Goal: Complete application form: Complete application form

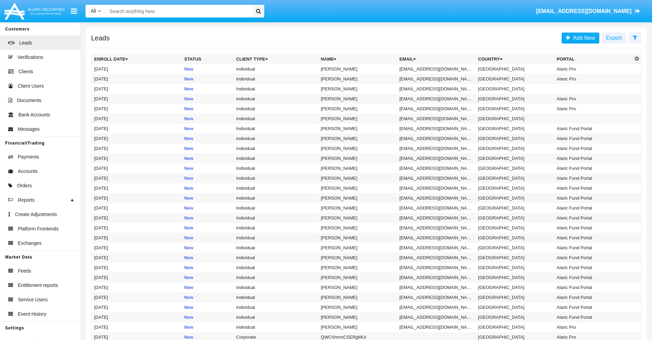
click at [634, 37] on icon at bounding box center [634, 37] width 4 height 5
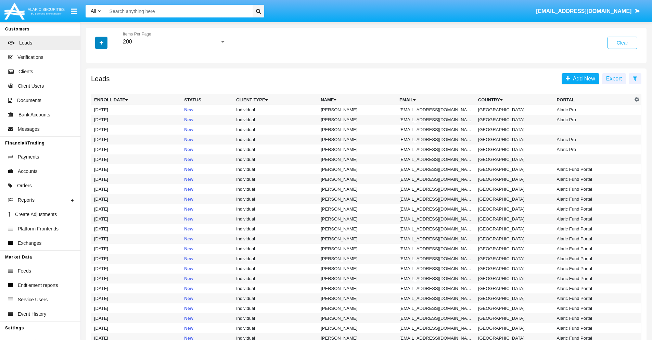
click at [101, 42] on icon "button" at bounding box center [102, 42] width 4 height 5
click at [106, 87] on span "Email" at bounding box center [107, 86] width 14 height 8
click at [94, 89] on input "Email" at bounding box center [94, 89] width 0 height 0
checkbox input "true"
click at [101, 42] on icon "button" at bounding box center [102, 42] width 4 height 5
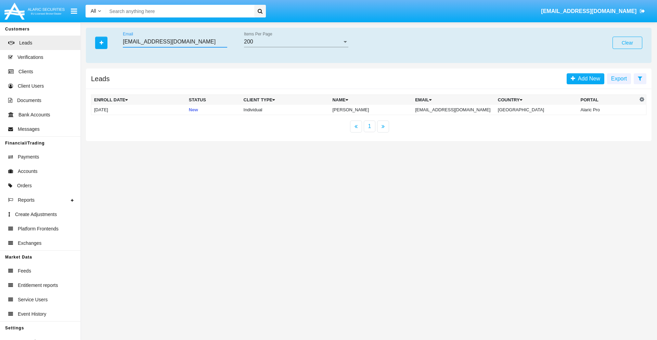
type input "u6dd@qdb1n.hk"
click at [461, 109] on td "u6dd@qdb1n.hk" at bounding box center [453, 110] width 83 height 10
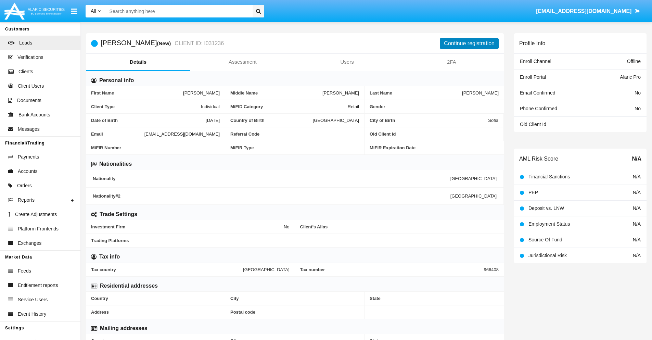
click at [469, 43] on button "Continue registration" at bounding box center [468, 43] width 59 height 11
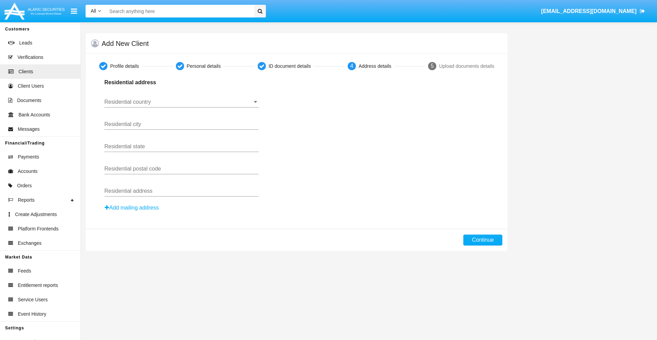
click at [181, 102] on input "Residential country" at bounding box center [181, 102] width 154 height 6
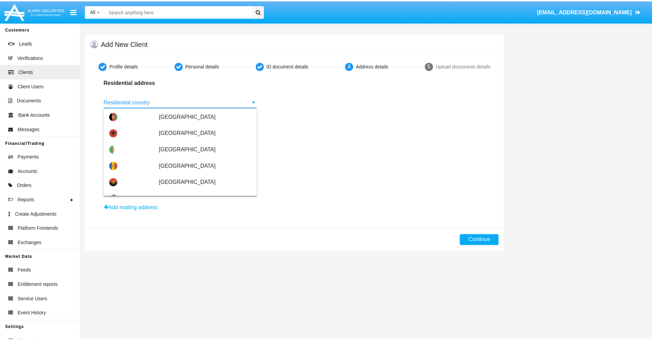
scroll to position [405, 0]
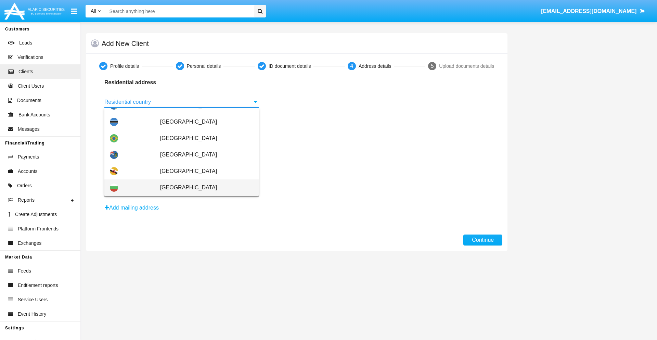
click at [203, 187] on span "[GEOGRAPHIC_DATA]" at bounding box center [206, 187] width 93 height 16
type input "[GEOGRAPHIC_DATA]"
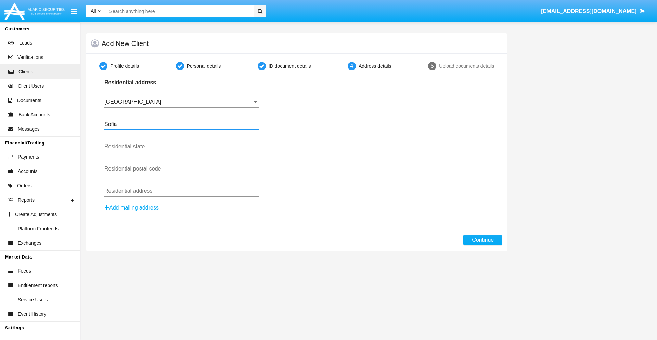
type input "Sofia"
type input "1000"
type input "Vasil Levski"
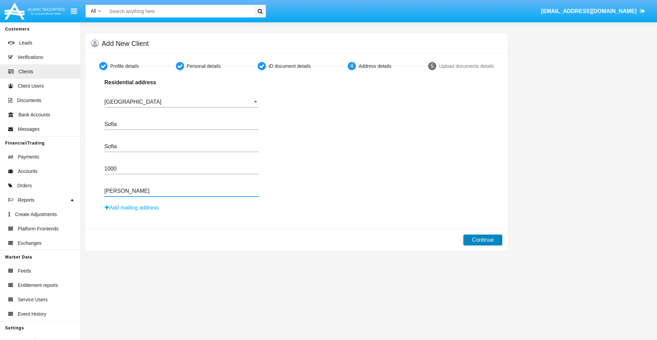
click at [483, 240] on button "Continue" at bounding box center [482, 239] width 39 height 11
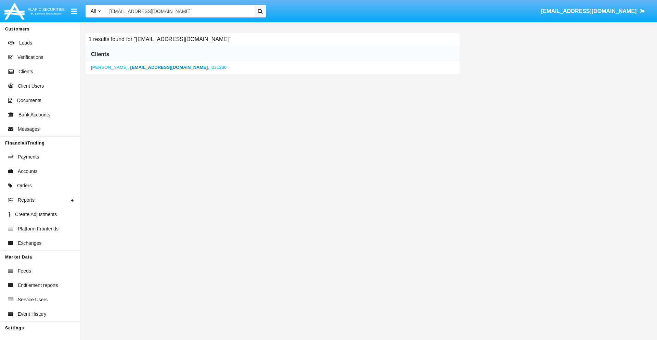
type input "u6dd@qdb1n.hk"
click at [141, 67] on b "u6dd@qdb1n.hk" at bounding box center [169, 67] width 78 height 5
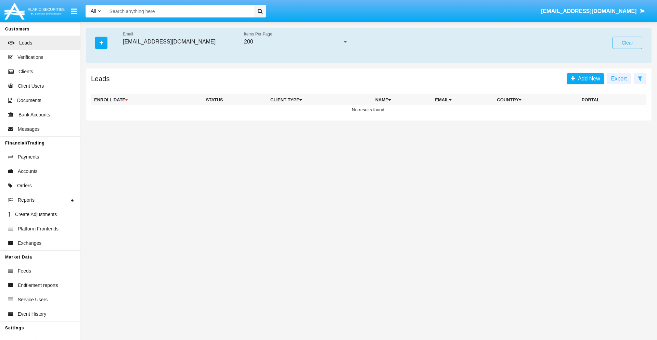
click at [627, 43] on button "Clear" at bounding box center [627, 43] width 30 height 12
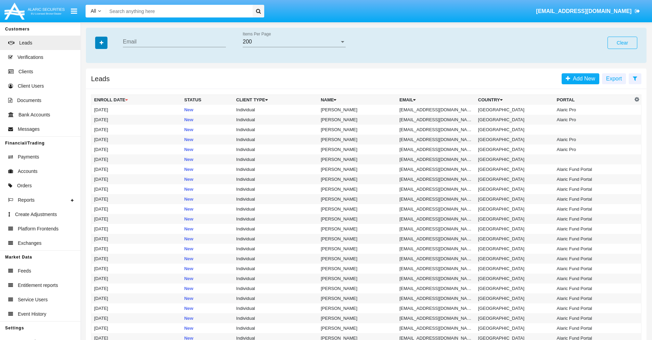
click at [101, 42] on icon "button" at bounding box center [102, 42] width 4 height 5
type input "e5pmjje@t3g3-jn.mo"
click at [438, 109] on td "e5pmjje@t3g3-jn.mo" at bounding box center [435, 110] width 79 height 10
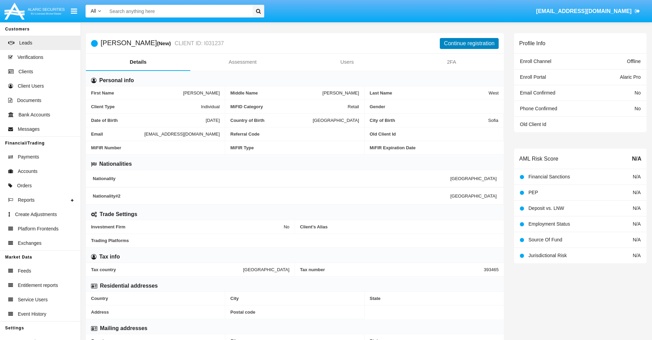
click at [469, 43] on button "Continue registration" at bounding box center [468, 43] width 59 height 11
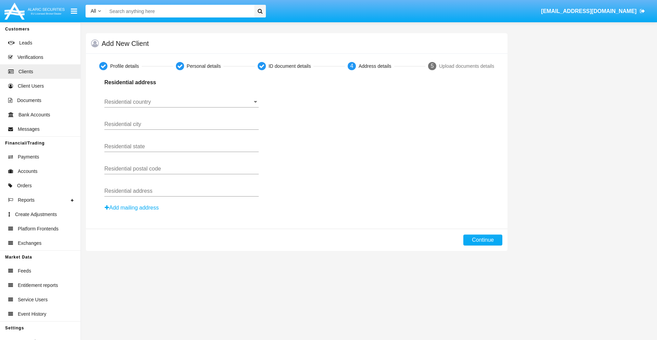
click at [132, 208] on button "Add mailing address" at bounding box center [131, 207] width 55 height 9
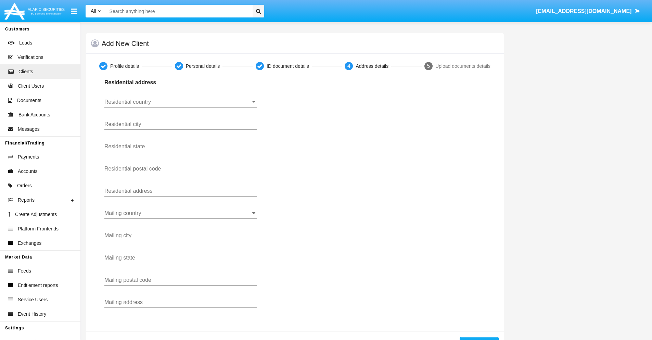
click at [181, 102] on input "Residential country" at bounding box center [180, 102] width 153 height 6
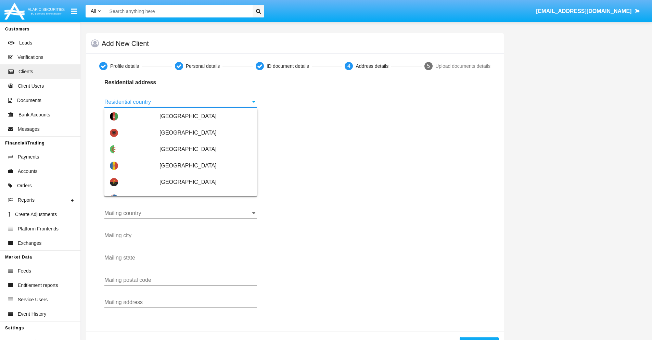
scroll to position [405, 0]
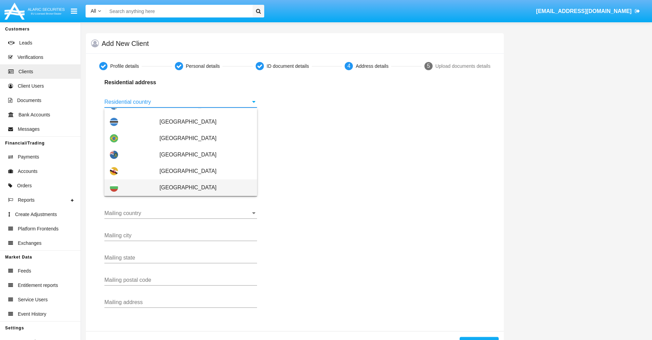
click at [202, 187] on span "[GEOGRAPHIC_DATA]" at bounding box center [205, 187] width 92 height 16
type input "[GEOGRAPHIC_DATA]"
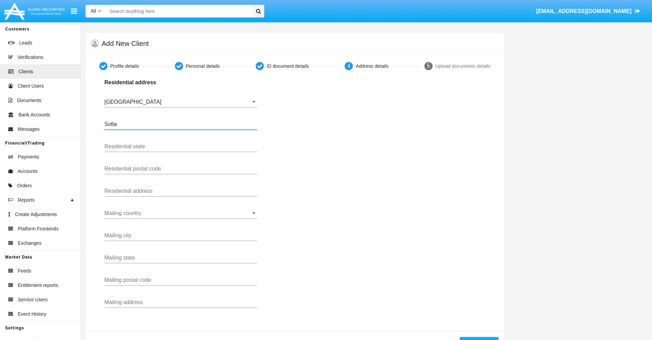
type input "Sofia"
type input "1000"
type input "Vasil Levski"
click at [181, 213] on input "Mailing country" at bounding box center [180, 213] width 153 height 6
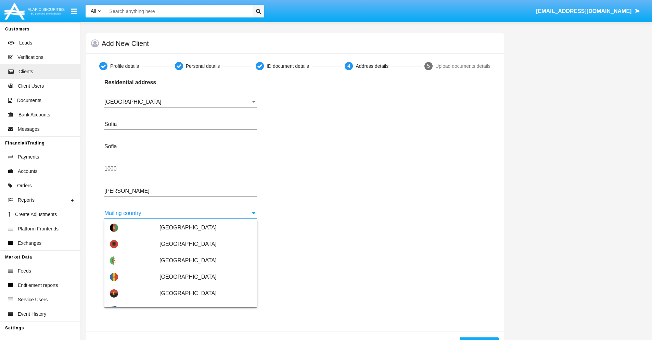
scroll to position [44, 0]
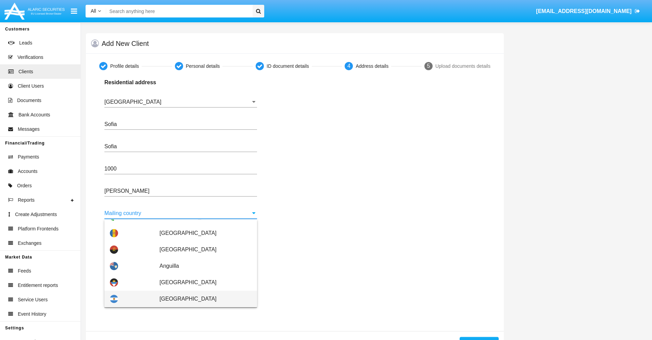
click at [202, 299] on span "[GEOGRAPHIC_DATA]" at bounding box center [205, 298] width 92 height 16
type input "[GEOGRAPHIC_DATA]"
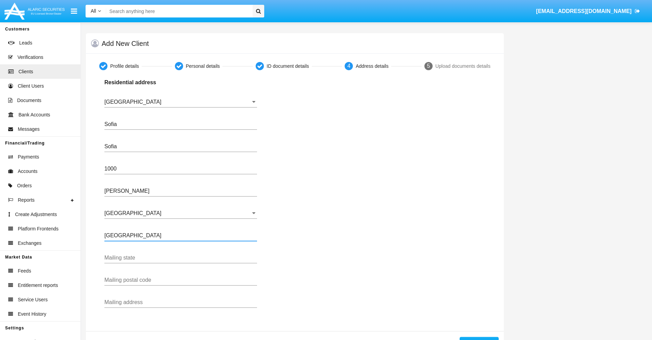
type input "Buenos Aires"
type input "7777"
type input "Test Mail Address"
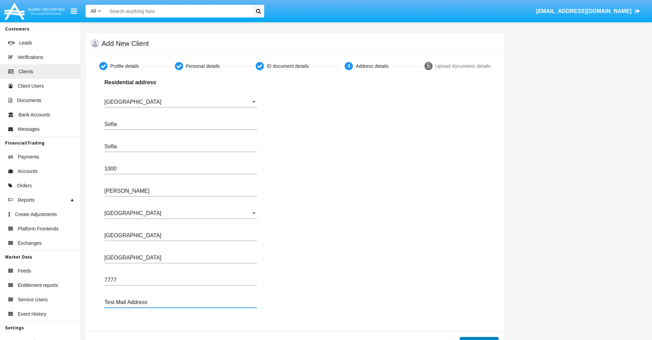
click at [478, 338] on button "Continue" at bounding box center [478, 342] width 39 height 11
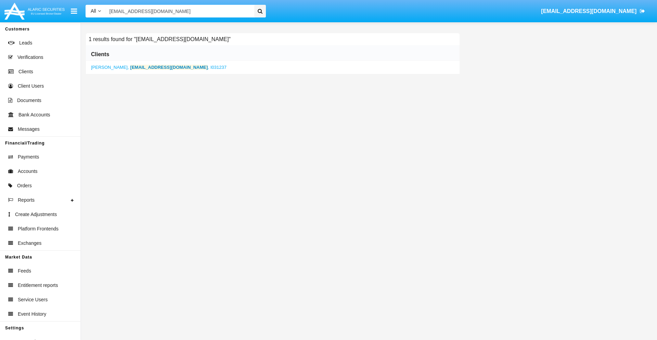
type input "e5pmjje@t3g3-jn.mo"
click at [134, 67] on b "e5pmjje@t3g3-jn.mo" at bounding box center [169, 67] width 78 height 5
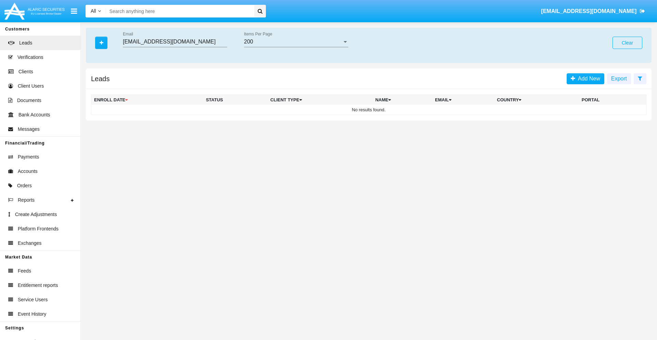
click at [627, 43] on button "Clear" at bounding box center [627, 43] width 30 height 12
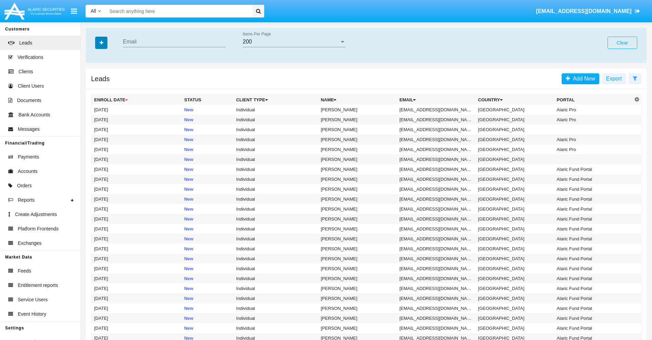
click at [101, 42] on icon "button" at bounding box center [102, 42] width 4 height 5
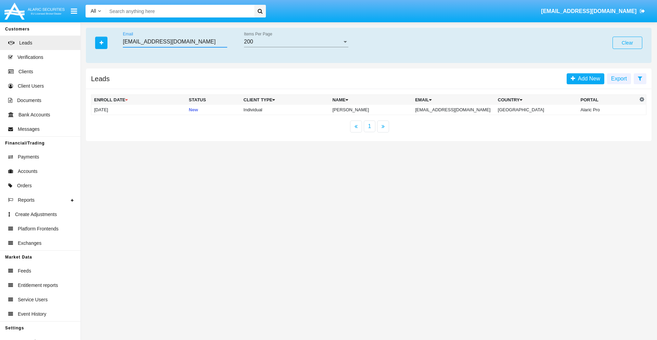
type input "41cyaxry9zr@sdkya.jp"
click at [461, 109] on td "41cyaxry9zr@sdkya.jp" at bounding box center [453, 110] width 83 height 10
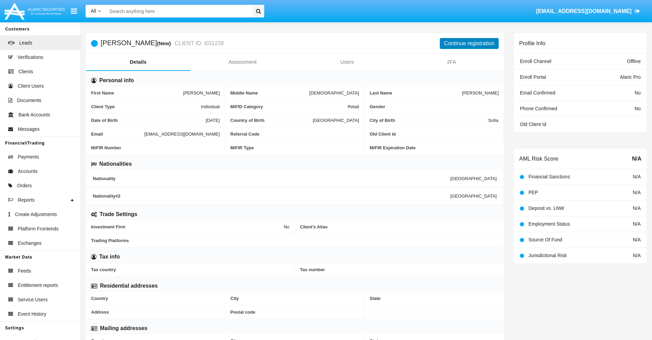
click at [469, 43] on button "Continue registration" at bounding box center [468, 43] width 59 height 11
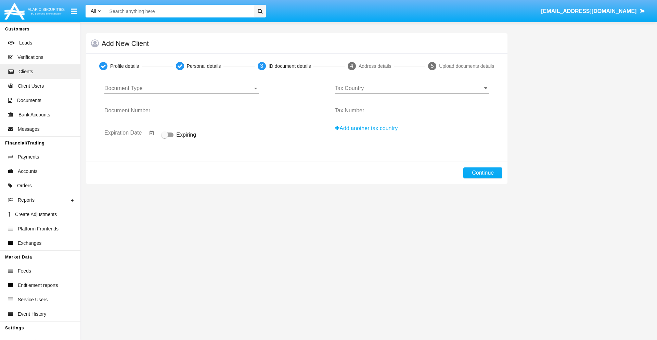
click at [181, 88] on span "Document Type" at bounding box center [178, 88] width 148 height 6
click at [181, 93] on span "Passport" at bounding box center [181, 93] width 154 height 16
type input "ukJweHJyqCpdBiq"
click at [179, 135] on span "Expiring" at bounding box center [186, 135] width 20 height 8
click at [165, 137] on input "Expiring" at bounding box center [164, 137] width 0 height 0
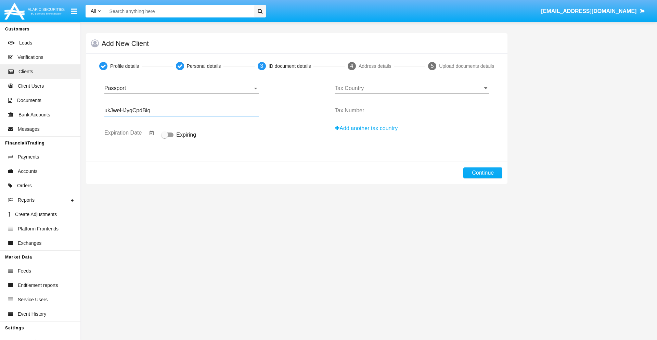
checkbox input "true"
click at [411, 88] on input "Tax Country" at bounding box center [411, 88] width 154 height 6
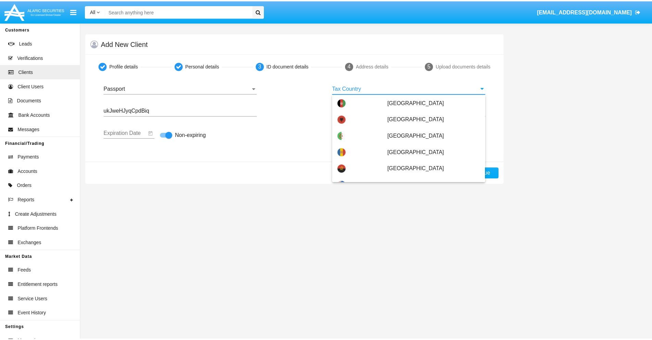
scroll to position [2145, 0]
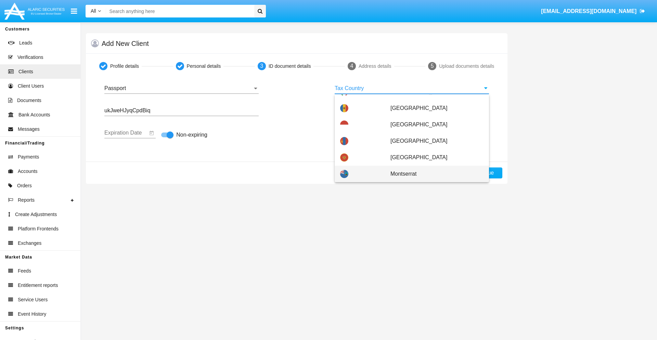
click at [433, 174] on span "Montserrat" at bounding box center [436, 174] width 93 height 16
type input "Montserrat"
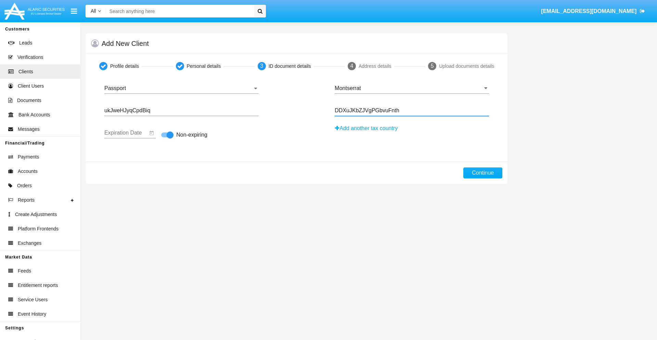
type input "DDXuJKbZJVgPGbvuFnth"
click at [483, 173] on button "Continue" at bounding box center [482, 172] width 39 height 11
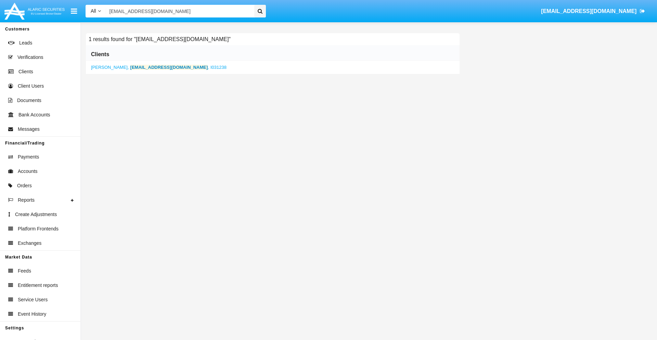
type input "[EMAIL_ADDRESS][DOMAIN_NAME]"
click at [155, 67] on b "[EMAIL_ADDRESS][DOMAIN_NAME]" at bounding box center [169, 67] width 78 height 5
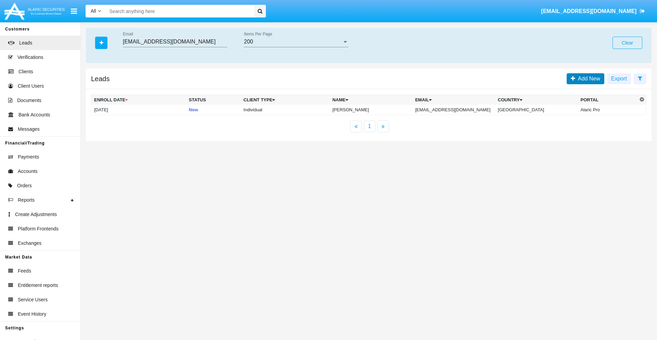
click at [587, 78] on span "Add New" at bounding box center [587, 79] width 25 height 6
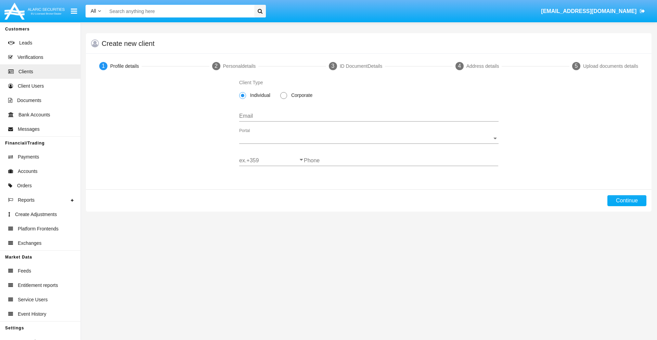
click at [259, 95] on span "Individual" at bounding box center [259, 95] width 26 height 7
click at [242, 99] on input "Individual" at bounding box center [242, 99] width 0 height 0
type input "[EMAIL_ADDRESS][DOMAIN_NAME]"
click at [368, 138] on span "Portal" at bounding box center [365, 138] width 253 height 6
click at [366, 143] on span "Alaric Pro" at bounding box center [368, 143] width 259 height 16
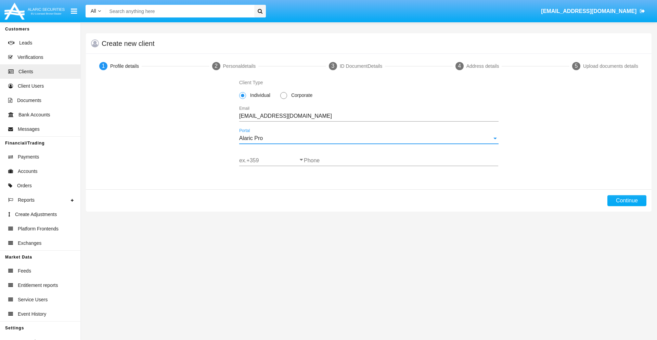
click at [271, 160] on input "ex.+359" at bounding box center [271, 160] width 65 height 6
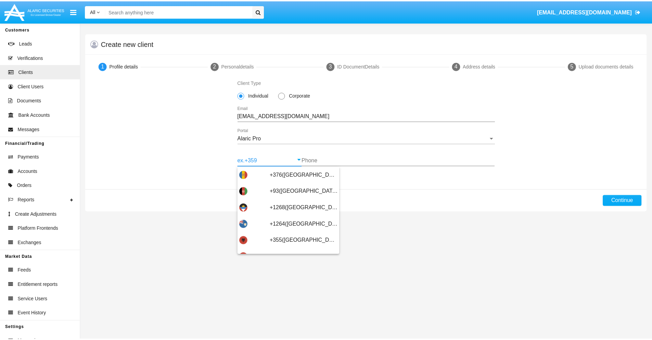
scroll to position [224, 0]
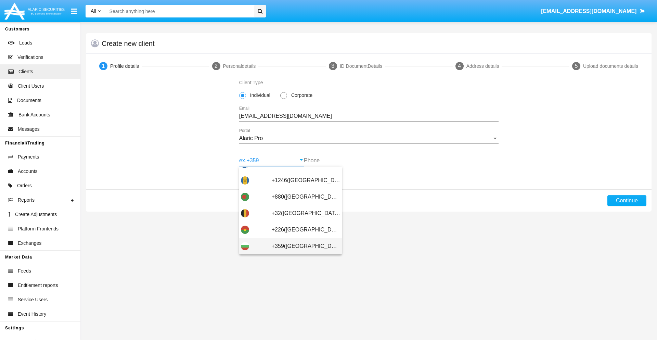
click at [300, 246] on span "+359([GEOGRAPHIC_DATA])" at bounding box center [306, 246] width 68 height 16
type input "+359([GEOGRAPHIC_DATA])"
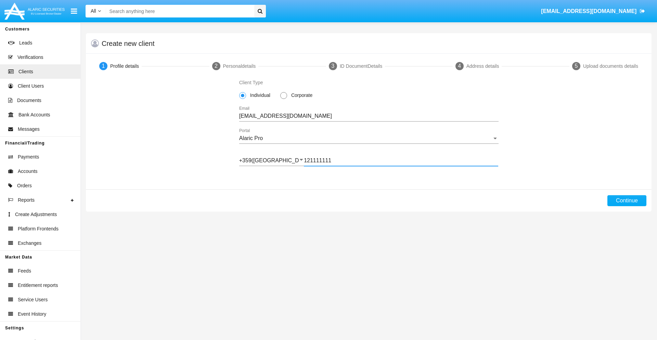
type input "121111111"
click at [626, 200] on button "Continue" at bounding box center [626, 200] width 39 height 11
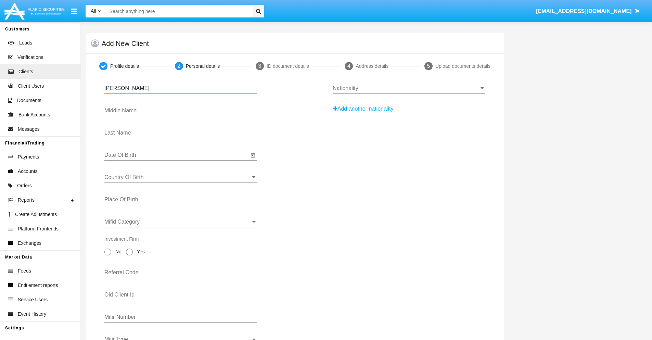
type input "[PERSON_NAME]"
click at [176, 155] on input "Date Of Birth" at bounding box center [176, 155] width 144 height 6
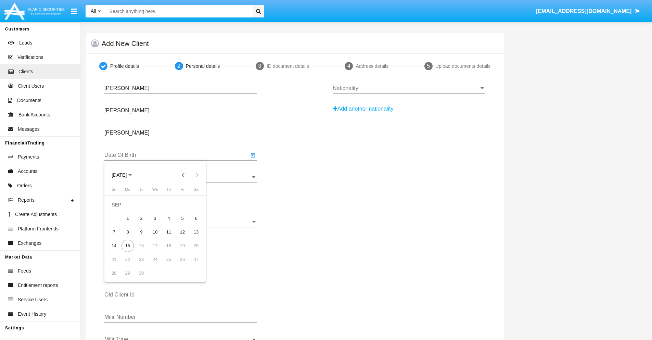
click at [125, 175] on span "[DATE]" at bounding box center [118, 174] width 15 height 5
click at [183, 175] on button "Previous 20 years" at bounding box center [183, 175] width 14 height 14
click at [167, 264] on div "2000" at bounding box center [167, 264] width 22 height 12
click at [119, 210] on div "JAN" at bounding box center [119, 209] width 22 height 12
click at [196, 204] on div "1" at bounding box center [196, 204] width 12 height 12
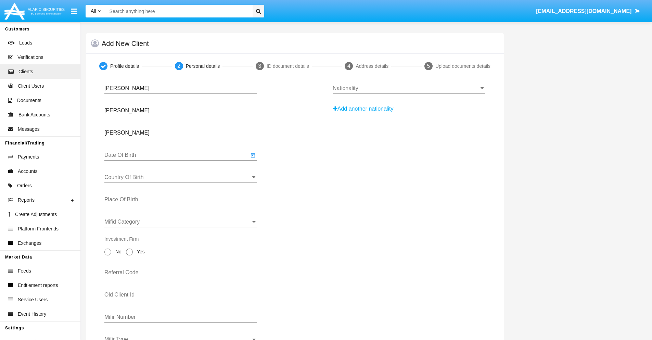
type input "[DATE]"
click at [181, 177] on input "Country Of Birth" at bounding box center [180, 177] width 153 height 6
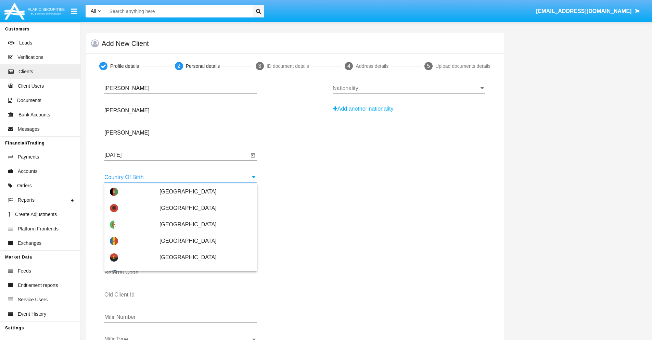
scroll to position [3064, 0]
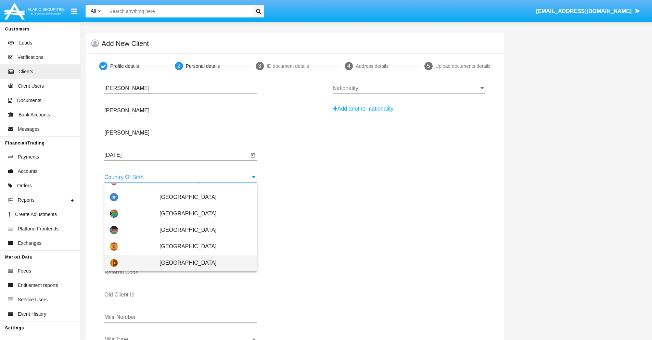
click at [202, 263] on span "[GEOGRAPHIC_DATA]" at bounding box center [205, 262] width 92 height 16
type input "[GEOGRAPHIC_DATA]"
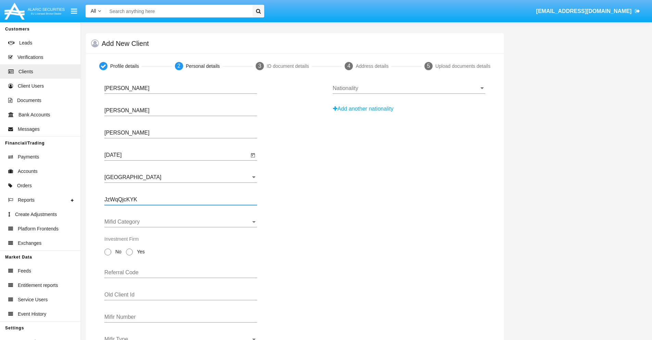
type input "JzWqQjcKYK"
click at [181, 222] on span "Mifid Category" at bounding box center [177, 222] width 146 height 6
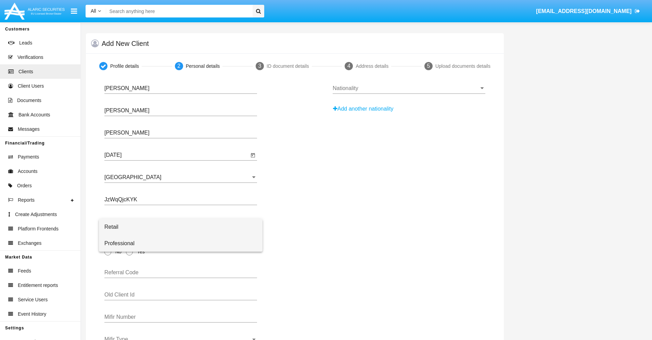
click at [181, 243] on span "Professional" at bounding box center [180, 243] width 153 height 16
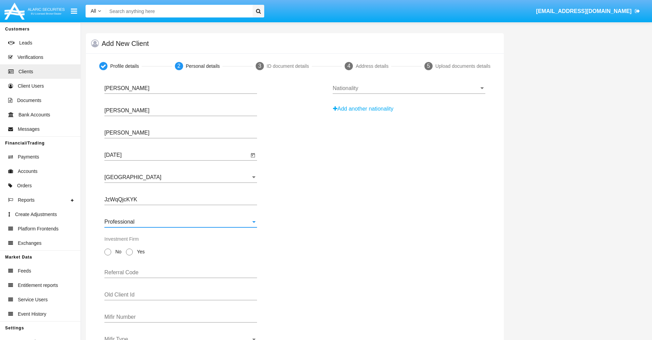
click at [117, 251] on span "No" at bounding box center [117, 251] width 12 height 7
click at [108, 255] on input "No" at bounding box center [107, 255] width 0 height 0
radio input "true"
type input "ZbjVhwAfYh"
type input "OnGKgetSoN"
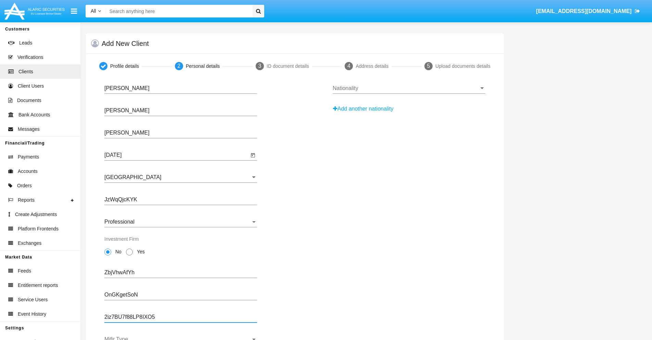
type input "2iz7BU7f88LP8IXO5"
click at [181, 338] on span "Mifir Type" at bounding box center [177, 339] width 146 height 6
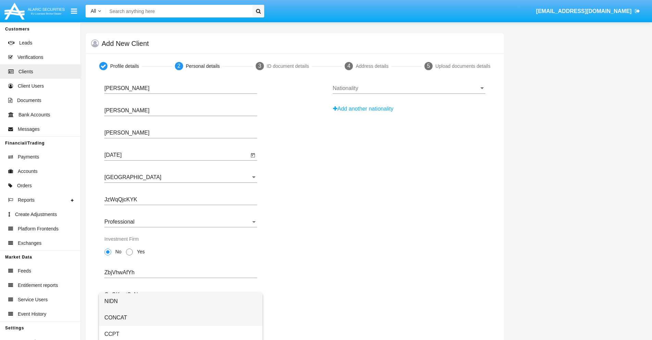
click at [181, 317] on span "CONCAT" at bounding box center [180, 317] width 153 height 16
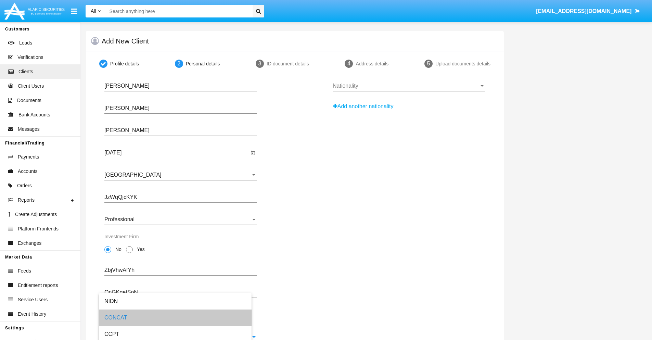
scroll to position [25, 0]
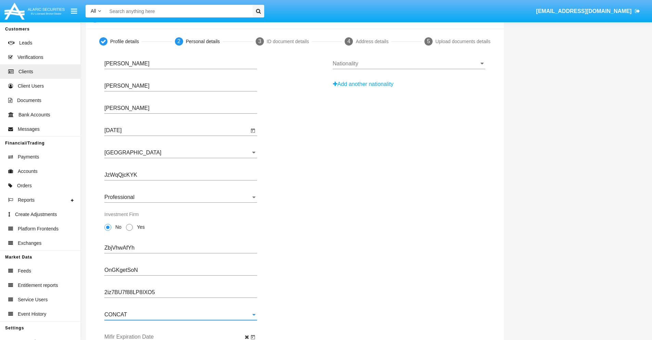
click at [176, 337] on input "Mifir Expiration Date" at bounding box center [176, 336] width 144 height 6
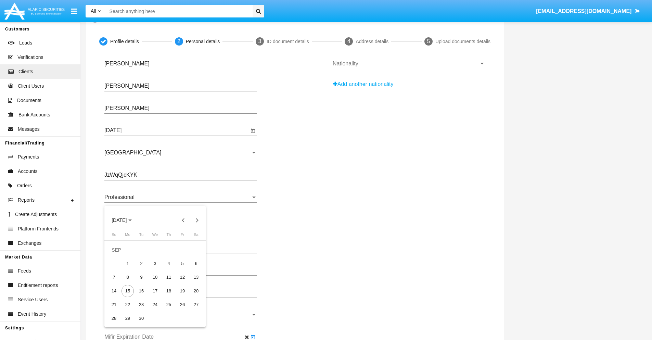
click at [125, 220] on span "[DATE]" at bounding box center [118, 220] width 15 height 5
click at [167, 282] on div "2030" at bounding box center [167, 282] width 22 height 12
click at [119, 255] on div "JAN" at bounding box center [119, 255] width 22 height 12
click at [141, 263] on div "1" at bounding box center [141, 263] width 12 height 12
type input "[DATE]"
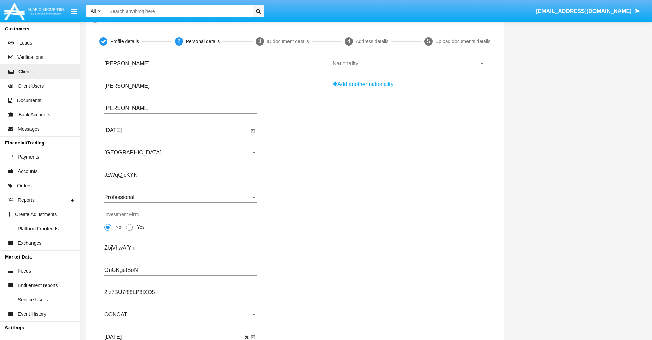
scroll to position [0, 0]
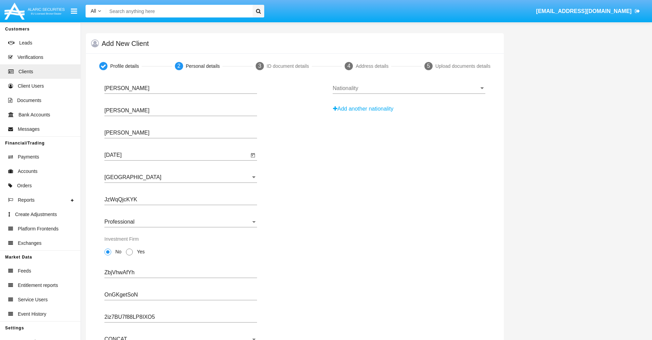
click at [408, 88] on input "Nationality" at bounding box center [408, 88] width 153 height 6
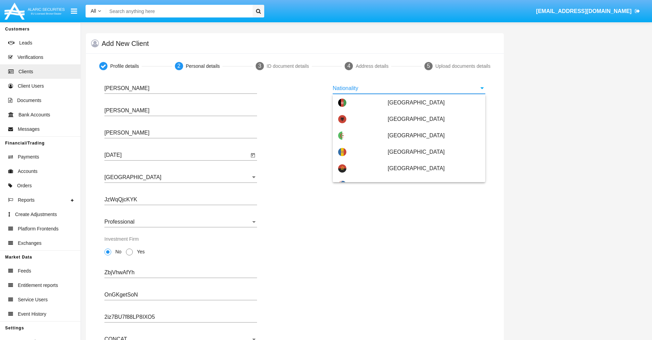
scroll to position [405, 0]
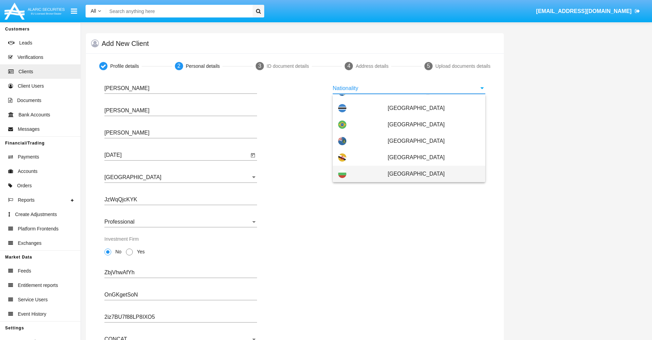
click at [430, 174] on span "[GEOGRAPHIC_DATA]" at bounding box center [433, 174] width 92 height 16
type input "[GEOGRAPHIC_DATA]"
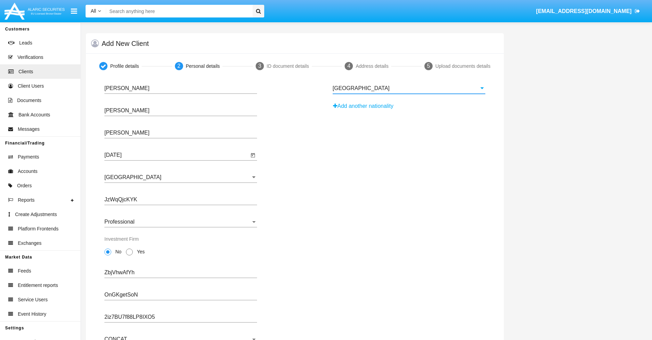
click at [365, 106] on button "Add another nationality" at bounding box center [364, 106] width 65 height 11
click at [408, 110] on input "Nationality #1" at bounding box center [408, 110] width 153 height 6
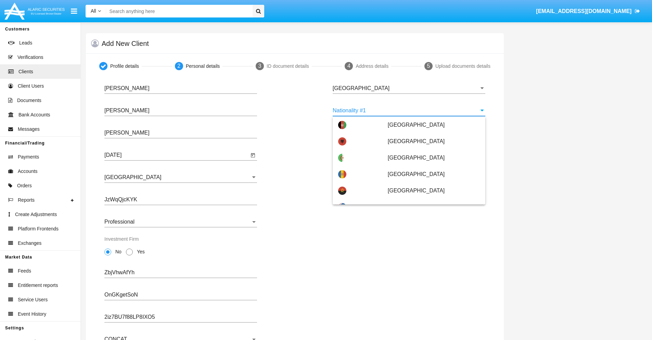
scroll to position [3048, 0]
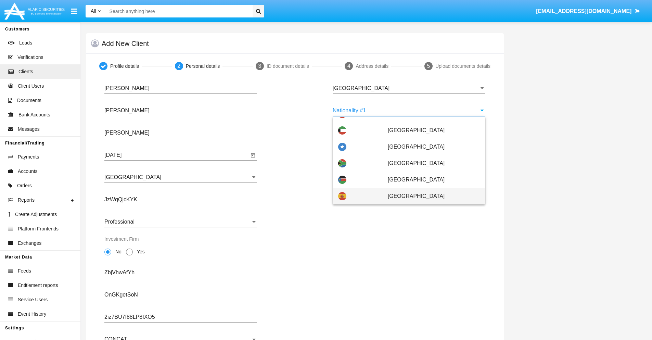
click at [430, 196] on span "[GEOGRAPHIC_DATA]" at bounding box center [433, 196] width 92 height 16
type input "[GEOGRAPHIC_DATA]"
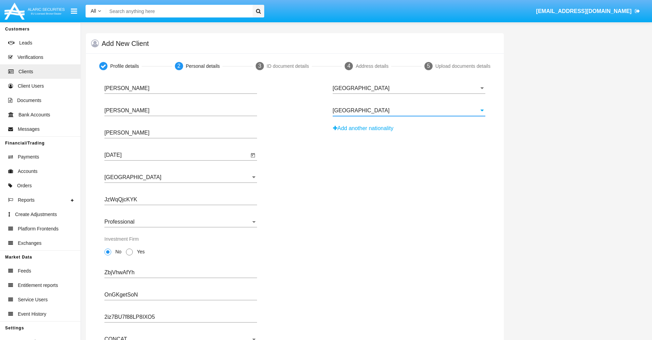
scroll to position [67, 0]
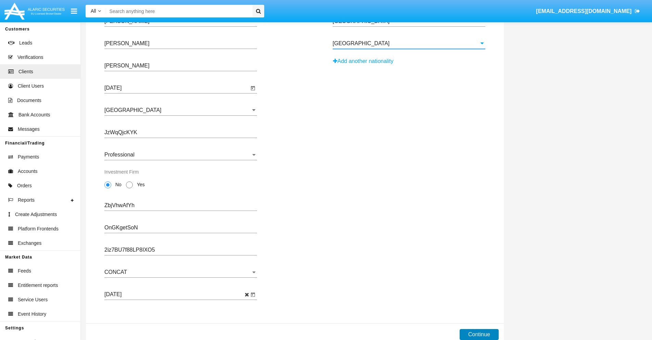
click at [478, 334] on button "Continue" at bounding box center [478, 334] width 39 height 11
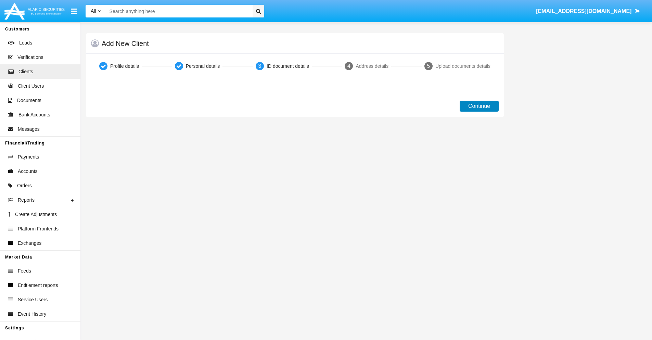
scroll to position [0, 0]
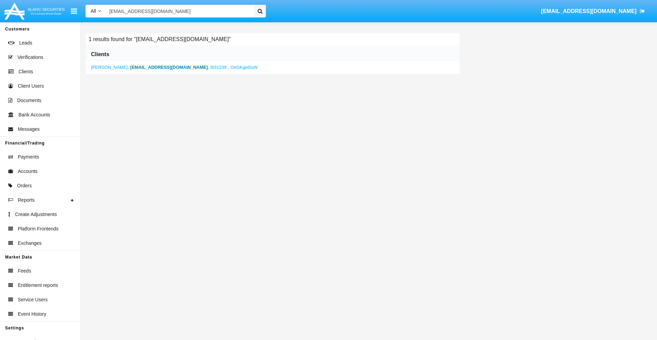
type input "[EMAIL_ADDRESS][DOMAIN_NAME]"
click at [155, 67] on b "[EMAIL_ADDRESS][DOMAIN_NAME]" at bounding box center [169, 67] width 78 height 5
